Goal: Information Seeking & Learning: Learn about a topic

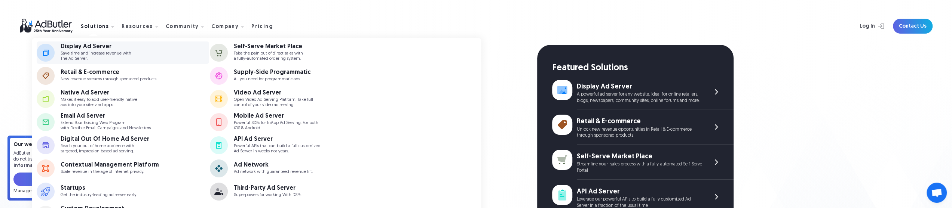
click at [89, 53] on p "Save time and increase revenue with The Ad Server." at bounding box center [96, 56] width 71 height 10
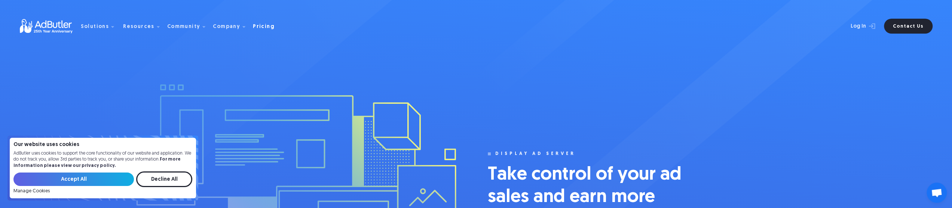
click at [253, 25] on div "Pricing" at bounding box center [264, 26] width 22 height 5
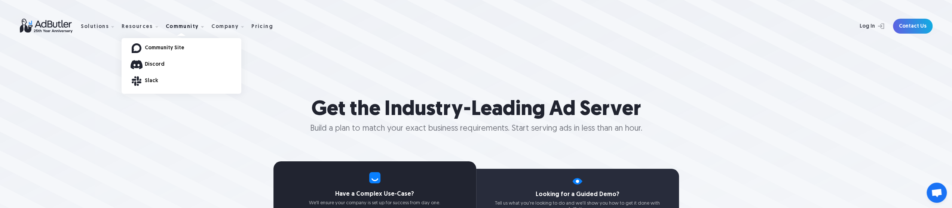
click at [174, 33] on div at bounding box center [182, 34] width 120 height 5
click at [175, 28] on div "Community" at bounding box center [182, 26] width 33 height 5
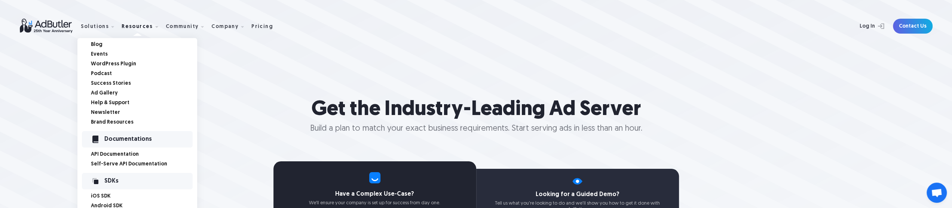
click at [103, 72] on link "Podcast" at bounding box center [144, 73] width 106 height 5
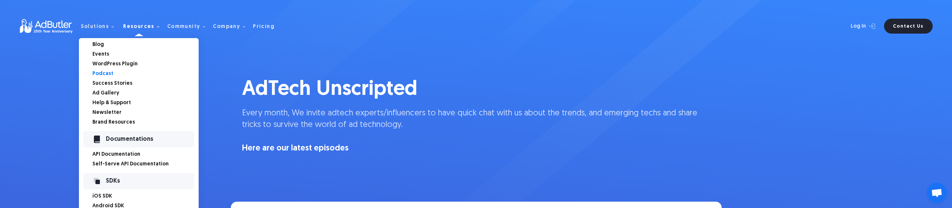
click at [101, 94] on link "Ad Gallery" at bounding box center [145, 93] width 106 height 5
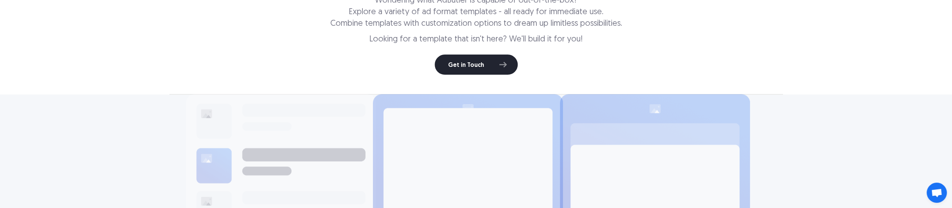
scroll to position [150, 0]
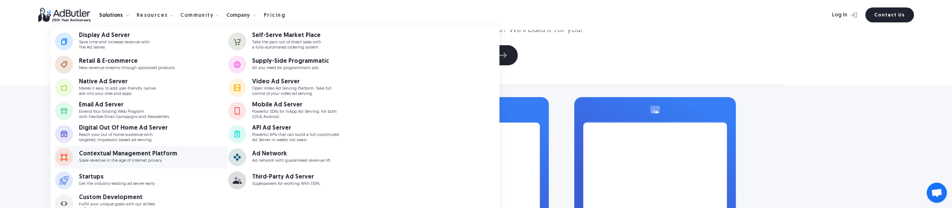
click at [126, 160] on p "Scale revenue in the age of internet privacy." at bounding box center [128, 161] width 98 height 5
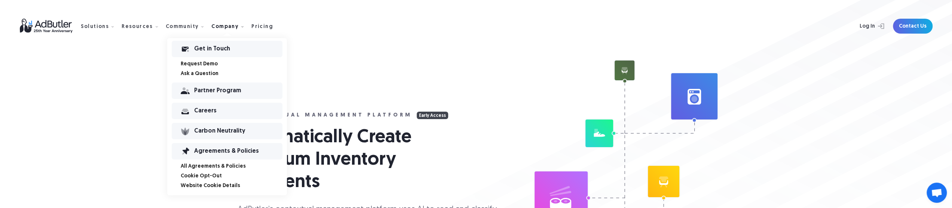
click at [207, 64] on link "Request Demo" at bounding box center [234, 64] width 106 height 5
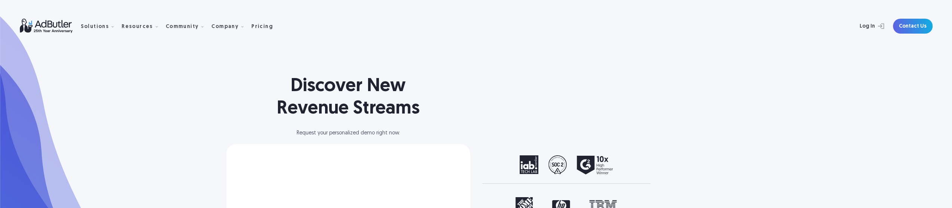
select select "[GEOGRAPHIC_DATA]"
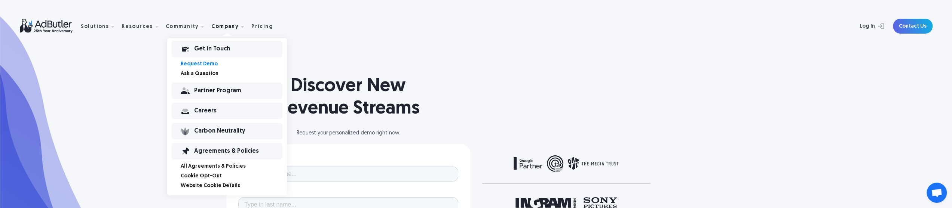
click at [192, 64] on link "Request Demo" at bounding box center [234, 64] width 106 height 5
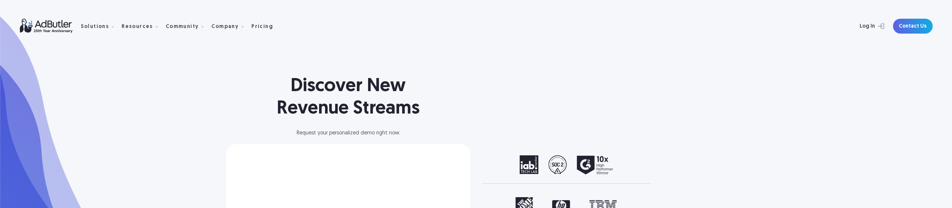
select select "[GEOGRAPHIC_DATA]"
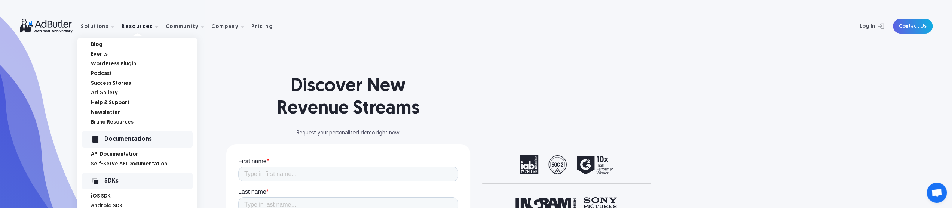
click at [97, 56] on link "Events" at bounding box center [144, 54] width 106 height 5
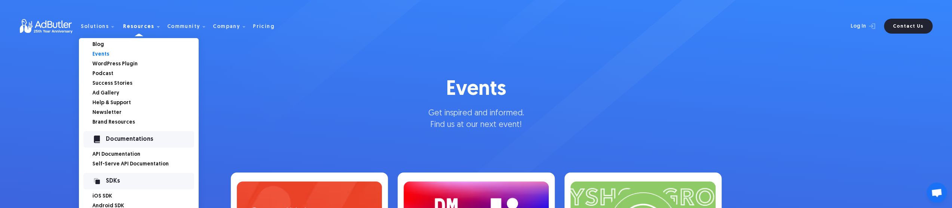
click at [100, 77] on link "Podcast" at bounding box center [145, 73] width 106 height 5
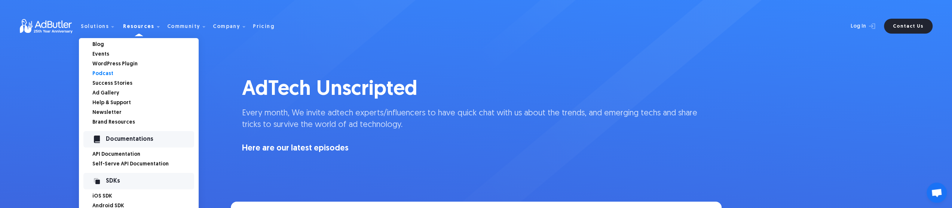
click at [108, 95] on link "Ad Gallery" at bounding box center [145, 93] width 106 height 5
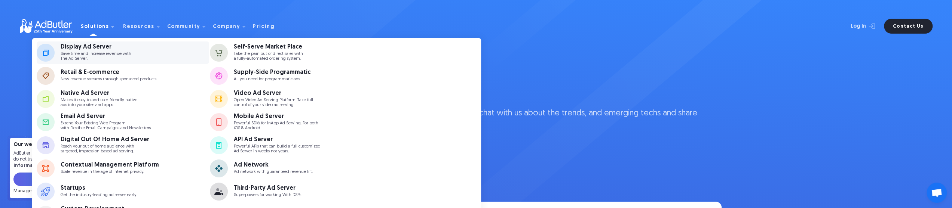
click at [92, 46] on div "Display Ad Server" at bounding box center [96, 47] width 71 height 6
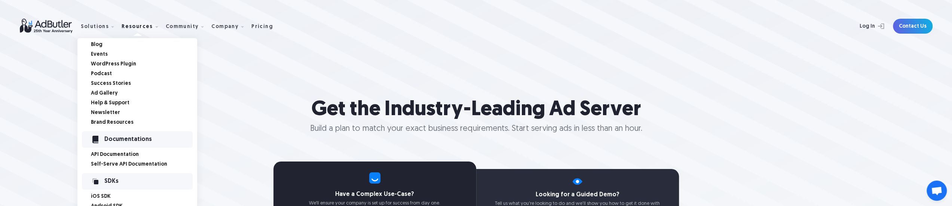
click at [101, 74] on link "Podcast" at bounding box center [144, 73] width 106 height 5
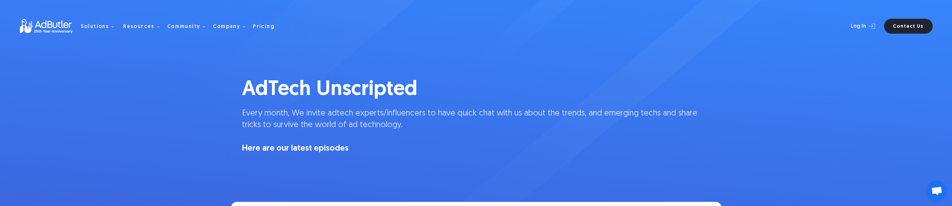
click at [258, 22] on nav "Solutions Display Ad Server Save time and increase revenue with The Ad Server. …" at bounding box center [181, 26] width 200 height 24
click at [258, 25] on div "Pricing" at bounding box center [264, 26] width 22 height 5
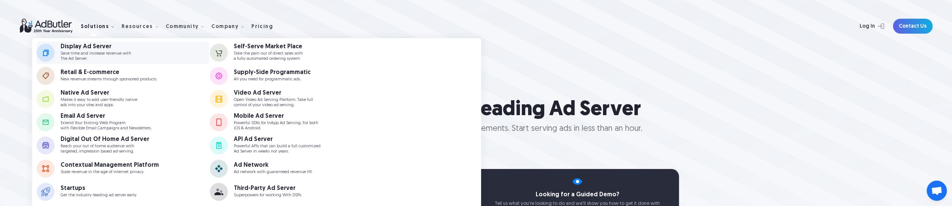
click at [92, 50] on div "Display Ad Server" at bounding box center [96, 47] width 71 height 6
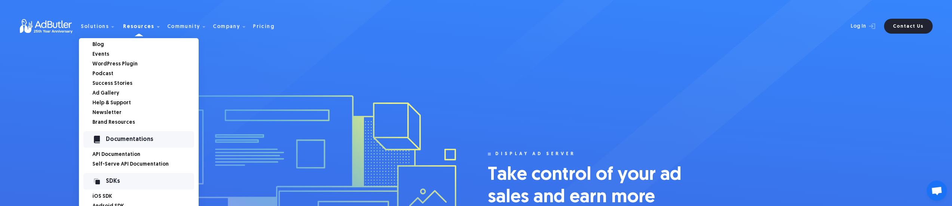
click at [104, 92] on link "Ad Gallery" at bounding box center [145, 93] width 106 height 5
